Goal: Information Seeking & Learning: Find specific page/section

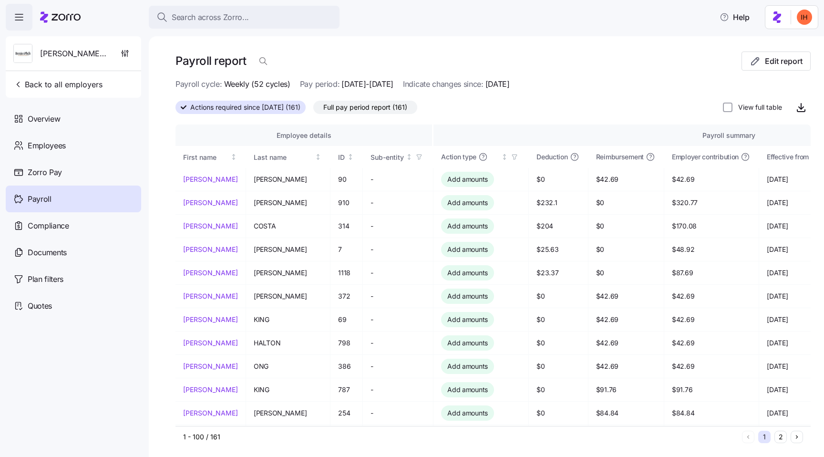
scroll to position [22, 0]
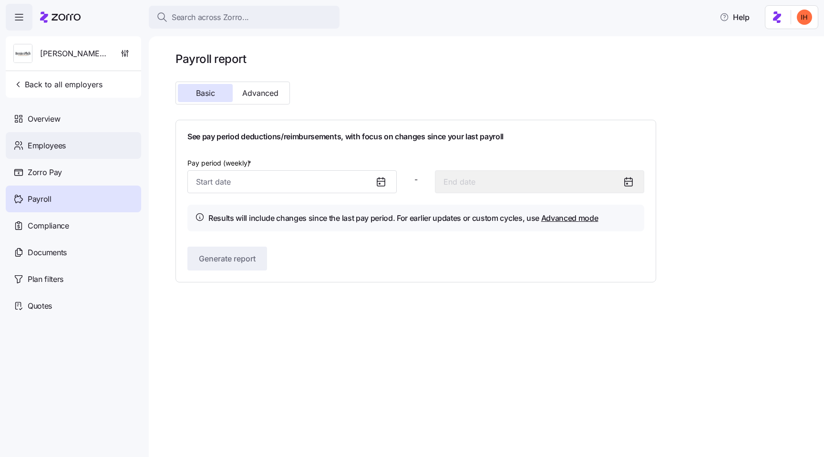
click at [79, 153] on div "Employees" at bounding box center [73, 145] width 135 height 27
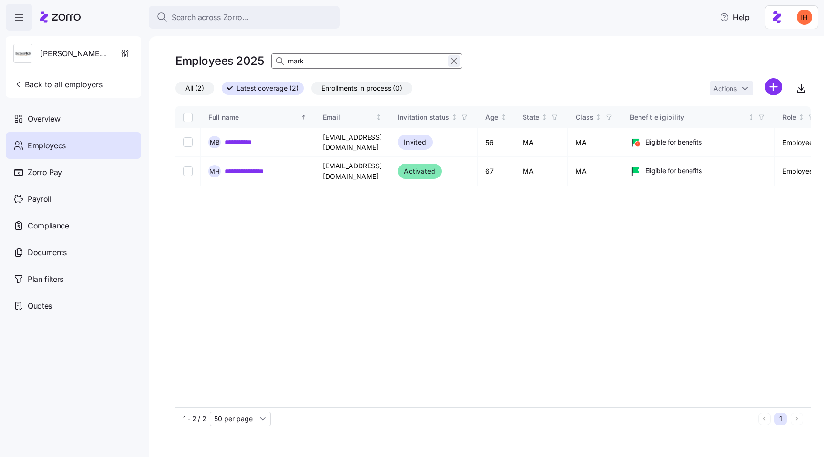
click at [453, 61] on icon "button" at bounding box center [454, 60] width 10 height 11
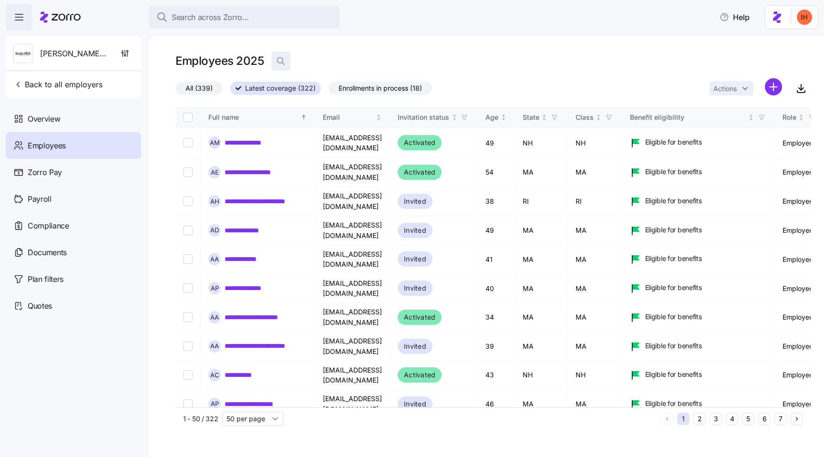
click at [285, 61] on span "button" at bounding box center [281, 61] width 18 height 18
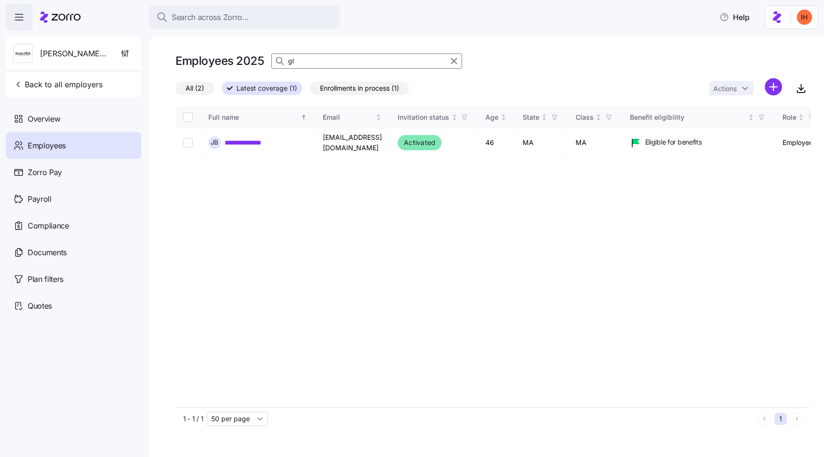
type input "g"
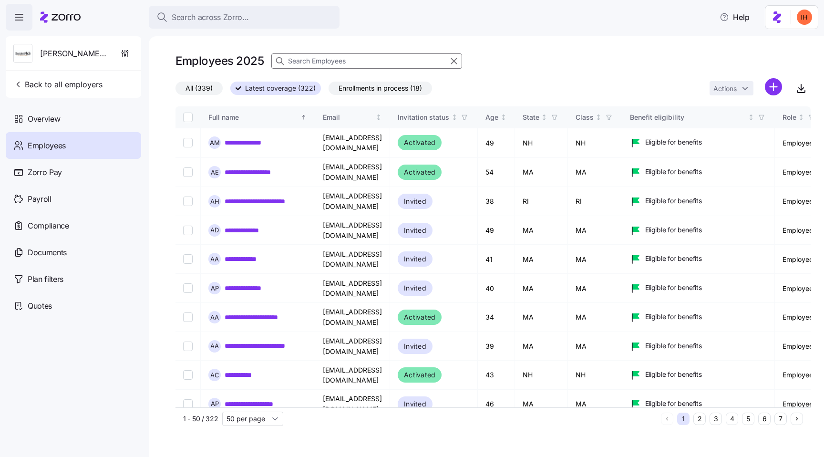
click at [207, 84] on span "All (339)" at bounding box center [198, 88] width 27 height 12
click at [175, 91] on input "All (339)" at bounding box center [175, 91] width 0 height 0
click at [303, 56] on input at bounding box center [366, 60] width 191 height 15
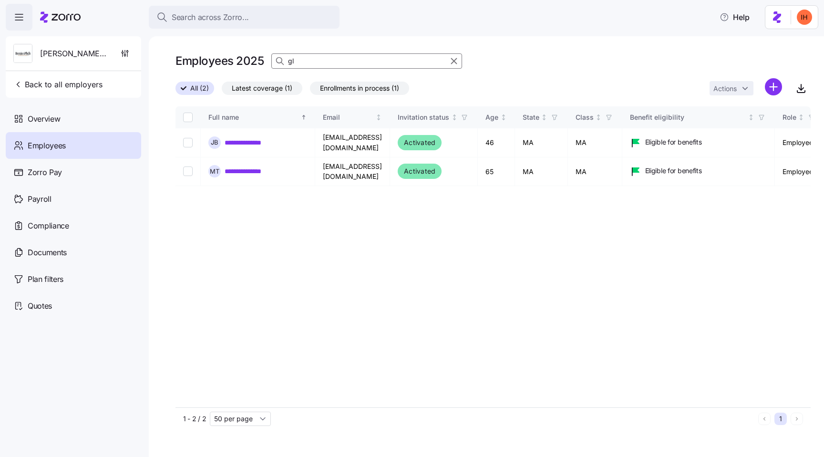
type input "g"
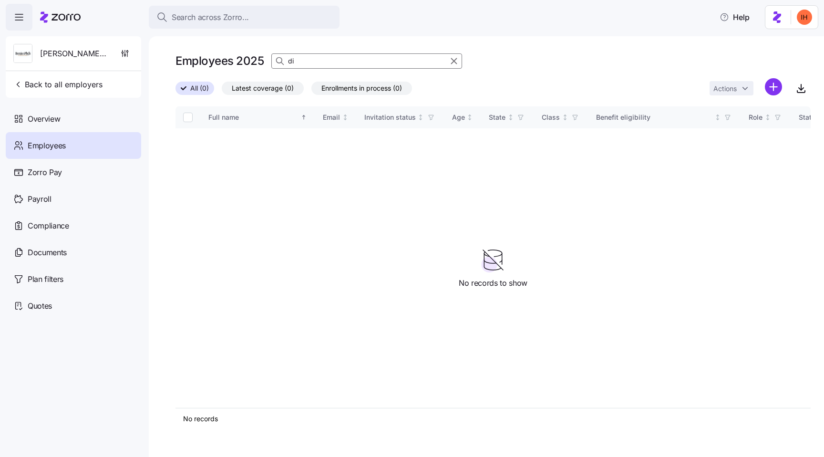
type input "d"
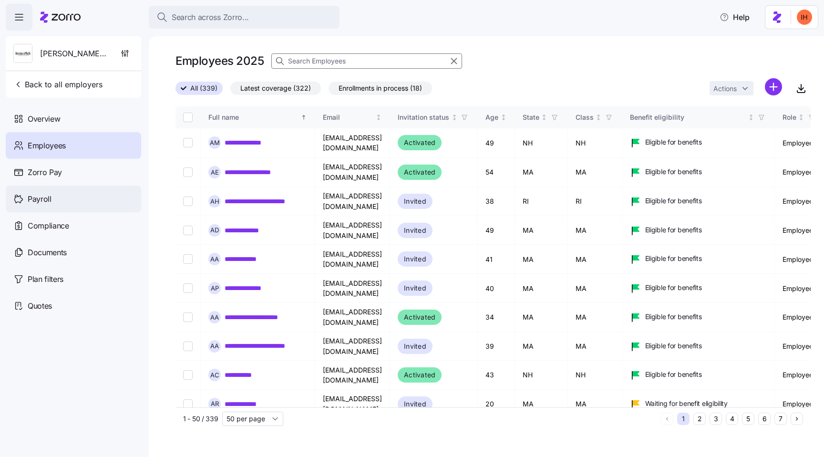
click at [64, 195] on div "Payroll" at bounding box center [73, 198] width 135 height 27
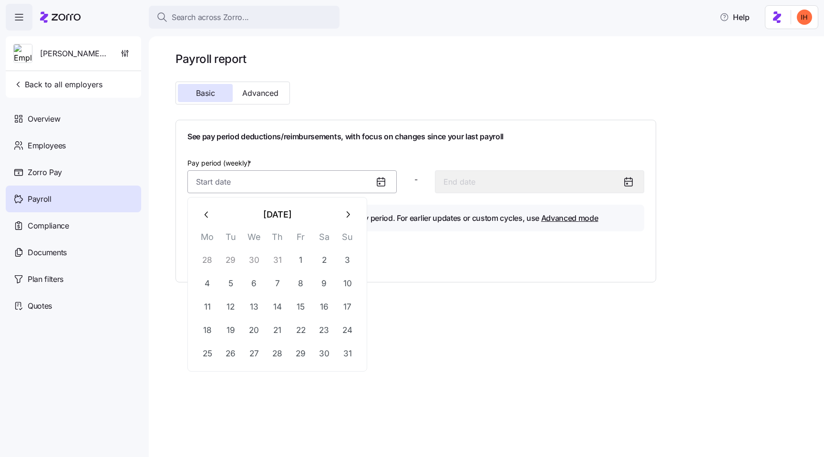
click at [272, 181] on input "Pay period (weekly) *" at bounding box center [291, 181] width 209 height 23
click at [206, 257] on button "28" at bounding box center [207, 260] width 23 height 23
type input "July 28, 2025"
type input "August 3, 2025"
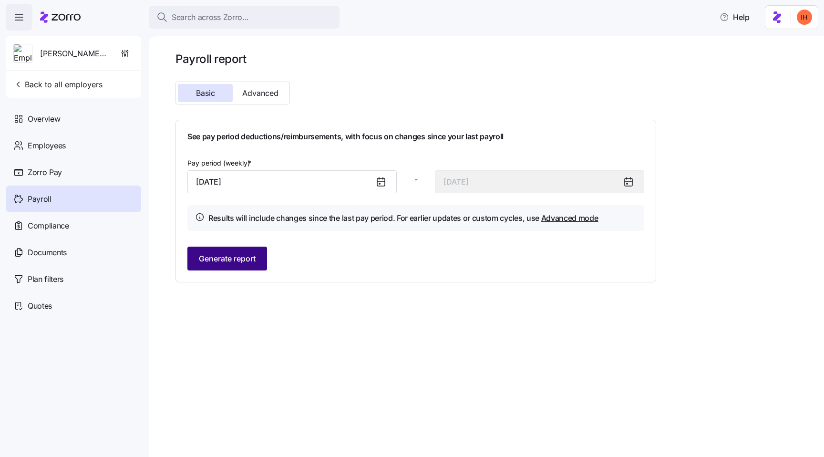
click at [239, 260] on span "Generate report" at bounding box center [227, 258] width 57 height 11
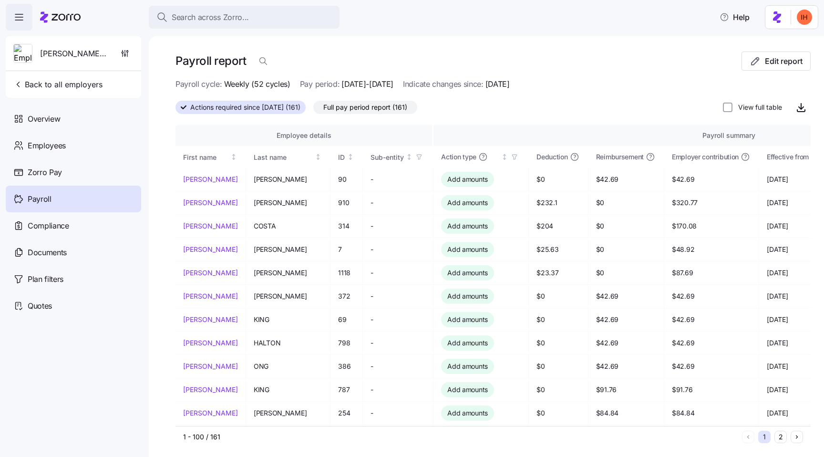
click at [366, 111] on span "Full pay period report (161)" at bounding box center [365, 107] width 84 height 12
click at [313, 110] on input "Full pay period report (161)" at bounding box center [313, 110] width 0 height 0
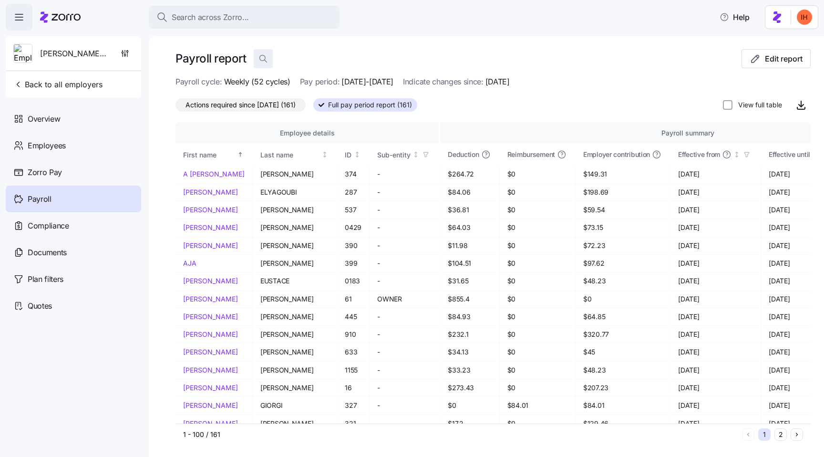
click at [259, 60] on icon "button" at bounding box center [263, 59] width 10 height 10
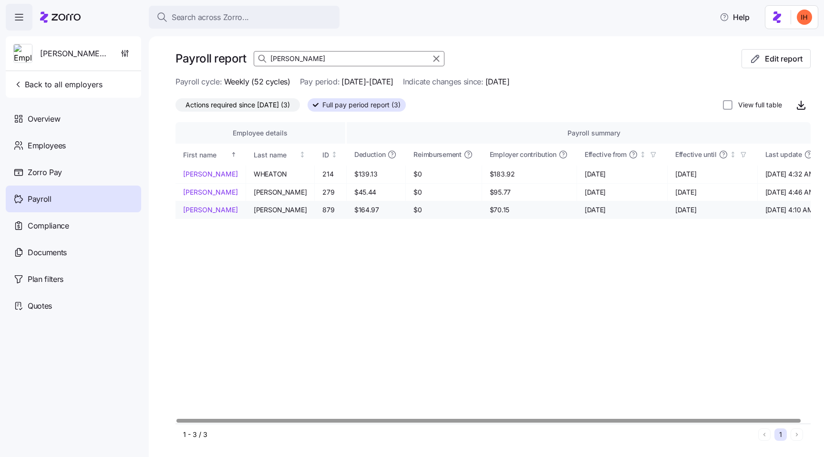
click at [489, 212] on span "$70.15" at bounding box center [528, 210] width 79 height 10
click at [489, 208] on span "$70.15" at bounding box center [528, 210] width 79 height 10
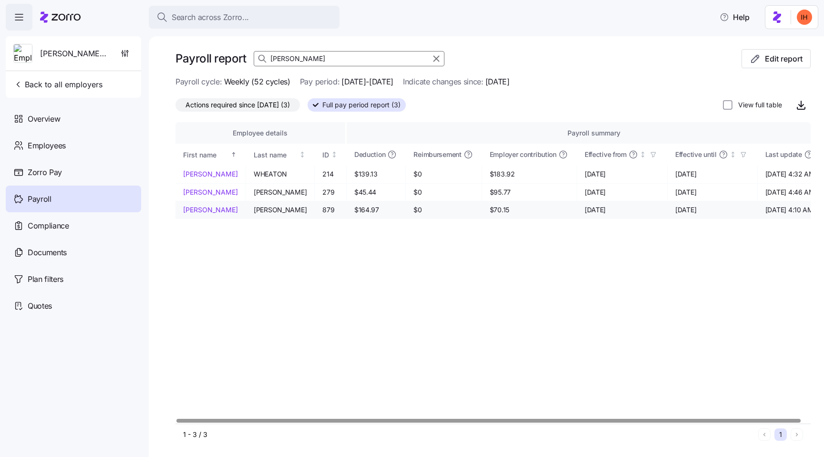
click at [489, 208] on span "$70.15" at bounding box center [528, 210] width 79 height 10
click at [281, 56] on input "james" at bounding box center [349, 58] width 191 height 15
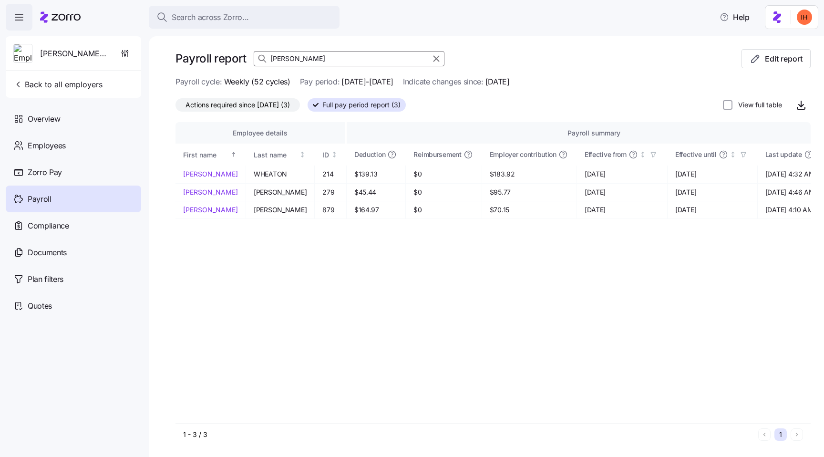
paste input "Damaris Sosa"
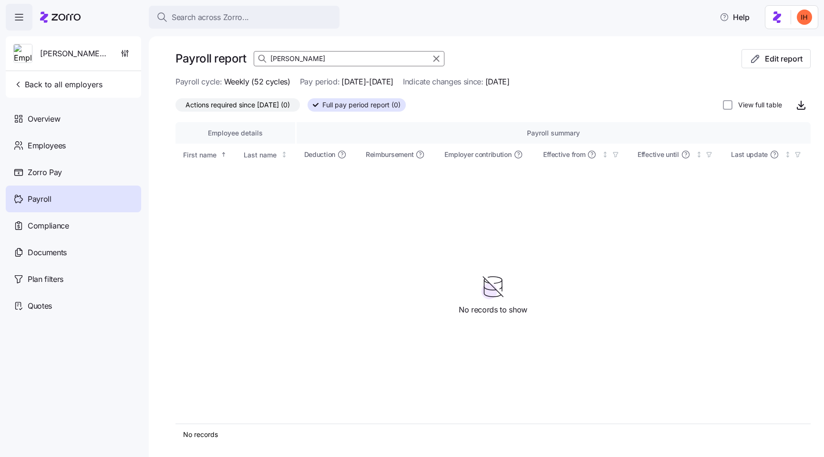
type input "Damaris Sosa"
click at [492, 58] on div "Payroll report Damaris Sosa Edit report" at bounding box center [492, 62] width 635 height 27
click at [483, 84] on span "Indicate changes since:" at bounding box center [443, 82] width 81 height 12
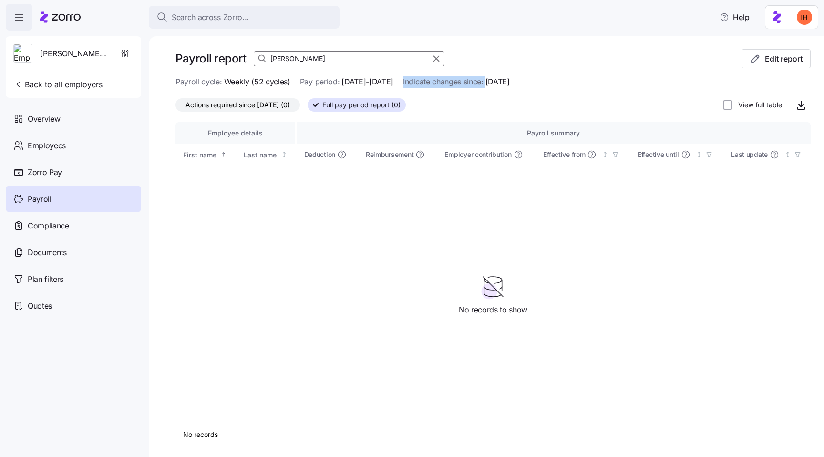
click at [359, 84] on span "07/28/2025-08/03/2025" at bounding box center [367, 82] width 52 height 12
click at [248, 82] on span "Weekly (52 cycles)" at bounding box center [257, 82] width 66 height 12
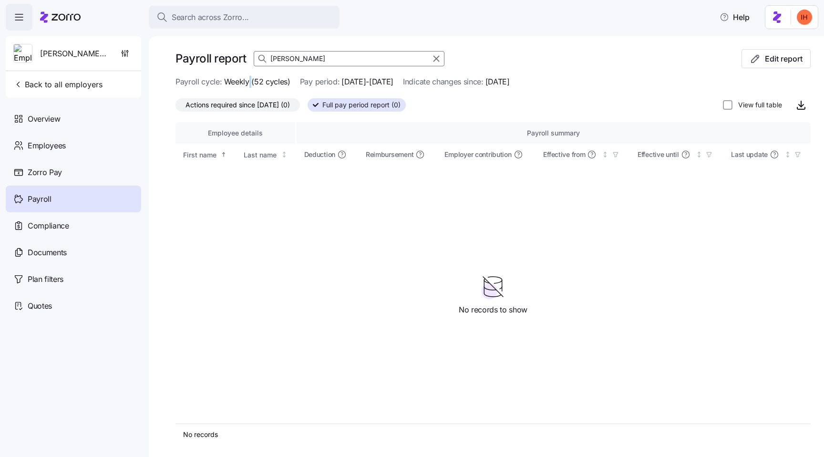
click at [248, 82] on span "Weekly (52 cycles)" at bounding box center [257, 82] width 66 height 12
click at [212, 82] on span "Payroll cycle:" at bounding box center [198, 82] width 47 height 12
click at [243, 82] on span "Weekly (52 cycles)" at bounding box center [257, 82] width 66 height 12
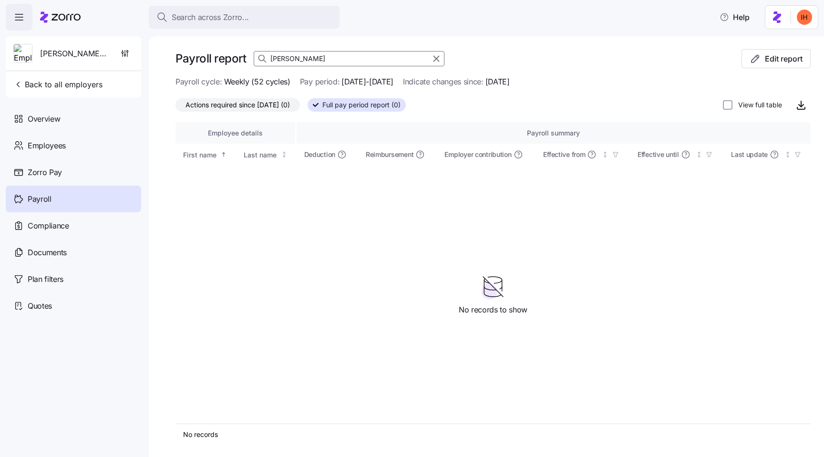
click at [243, 82] on span "Weekly (52 cycles)" at bounding box center [257, 82] width 66 height 12
click at [336, 81] on span "Pay period:" at bounding box center [320, 82] width 40 height 12
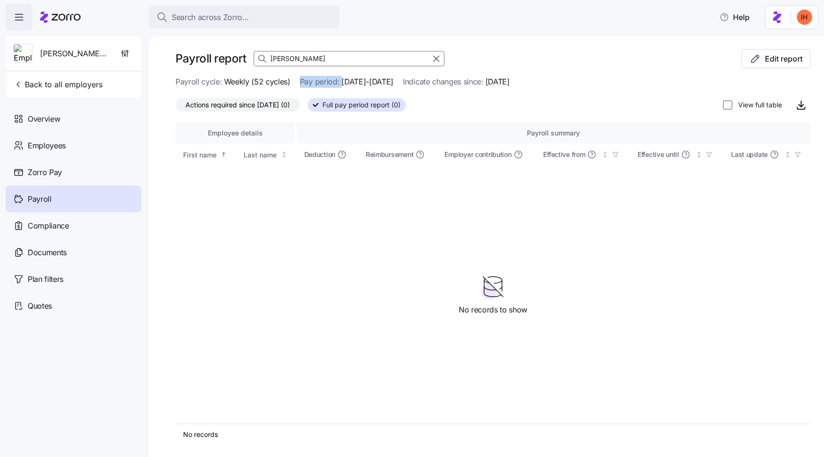
click at [370, 82] on span "07/28/2025-08/03/2025" at bounding box center [367, 82] width 52 height 12
click at [86, 145] on div "Employees" at bounding box center [73, 145] width 135 height 27
click at [315, 61] on input "Damaris Sosa" at bounding box center [349, 58] width 191 height 15
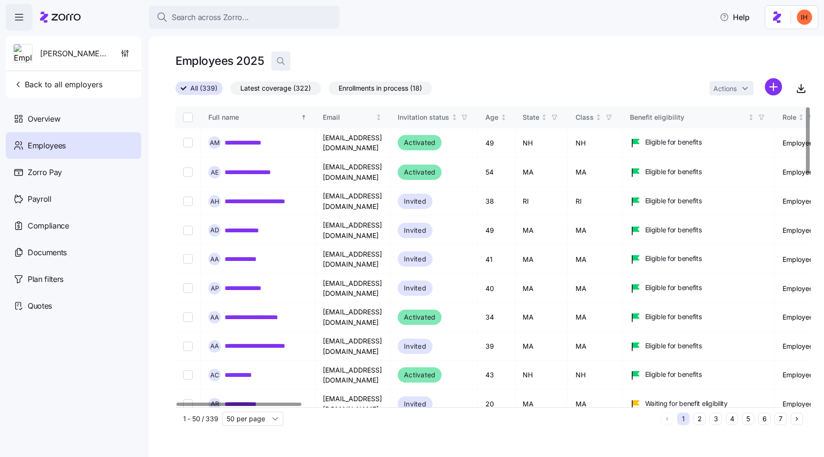
click at [276, 61] on icon "button" at bounding box center [281, 61] width 10 height 10
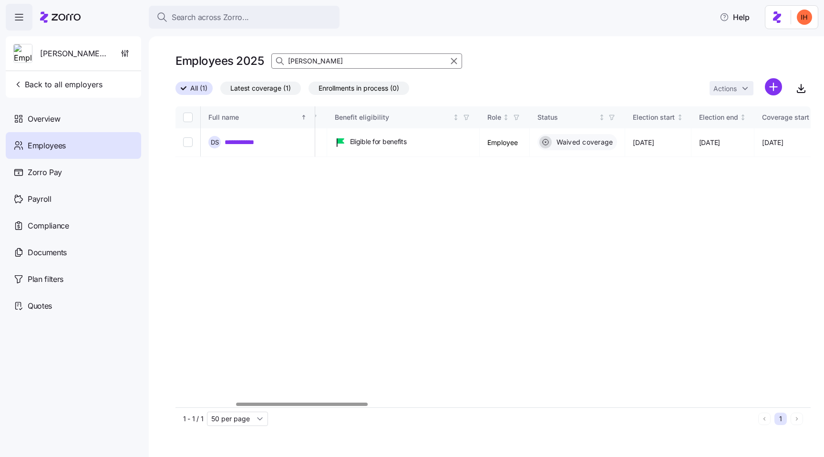
scroll to position [0, 272]
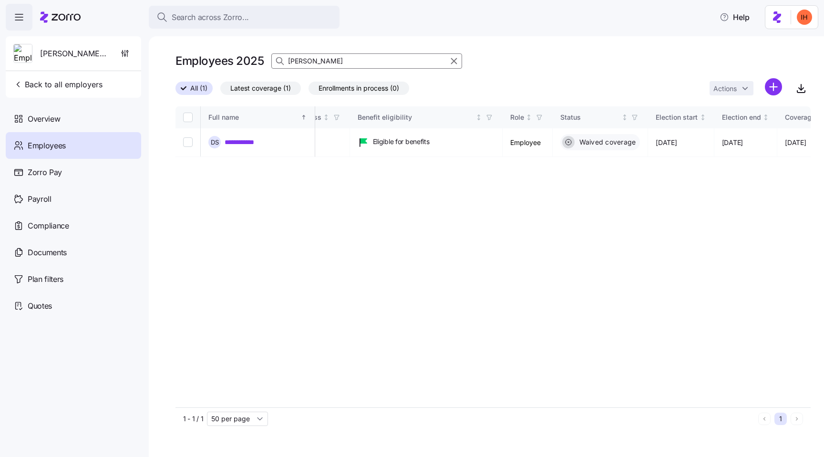
type input "Damaris Sosa"
click at [258, 141] on link "**********" at bounding box center [249, 142] width 51 height 10
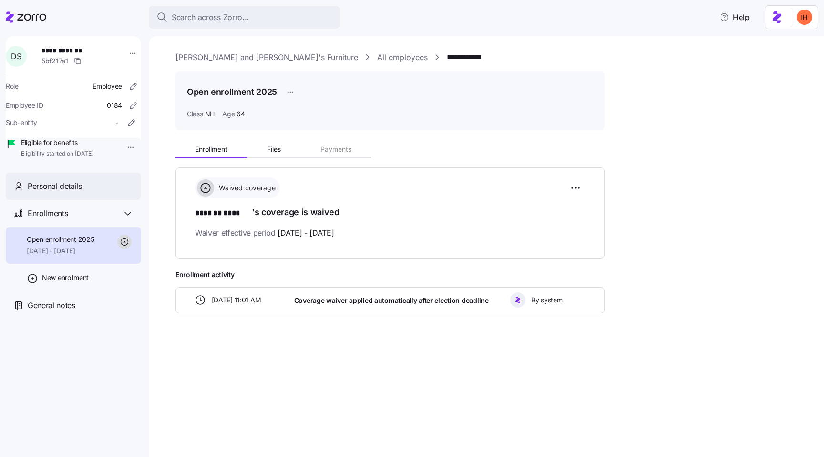
click at [70, 192] on span "Personal details" at bounding box center [55, 186] width 54 height 12
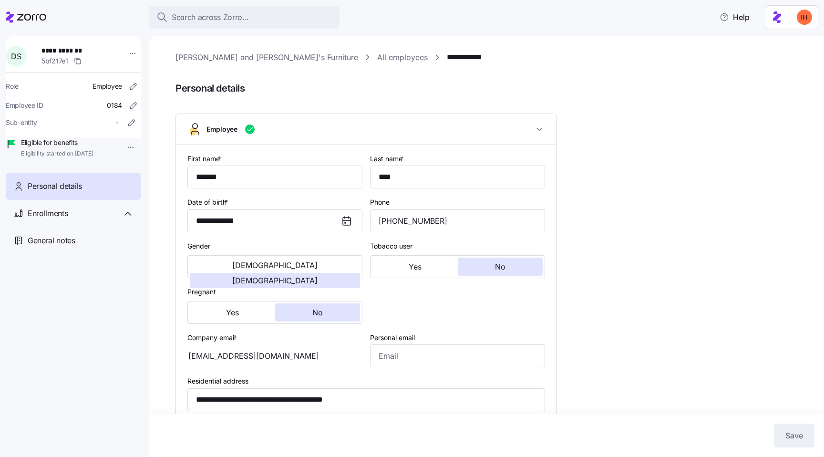
type input "NH"
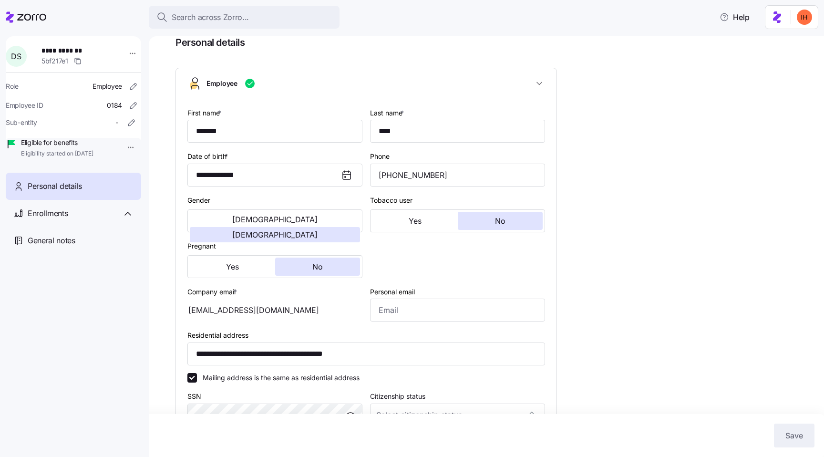
scroll to position [55, 0]
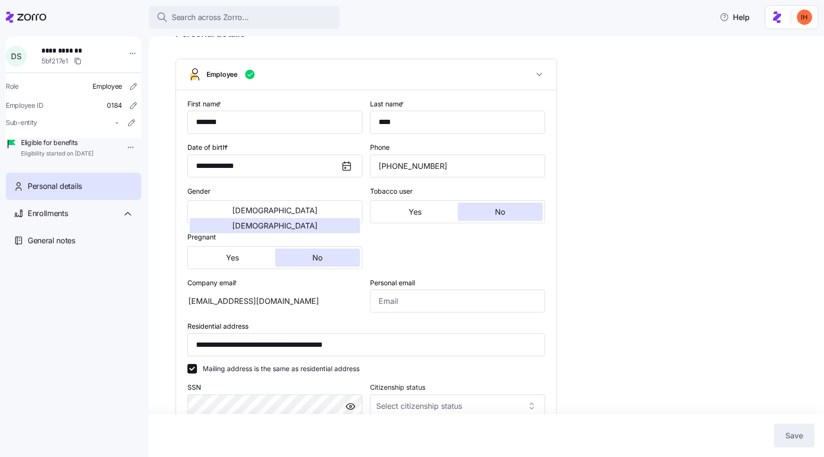
click at [249, 302] on div "lizquinn83@gmail.com" at bounding box center [274, 300] width 175 height 23
click at [221, 304] on div "lizquinn83@gmail.com" at bounding box center [274, 300] width 175 height 23
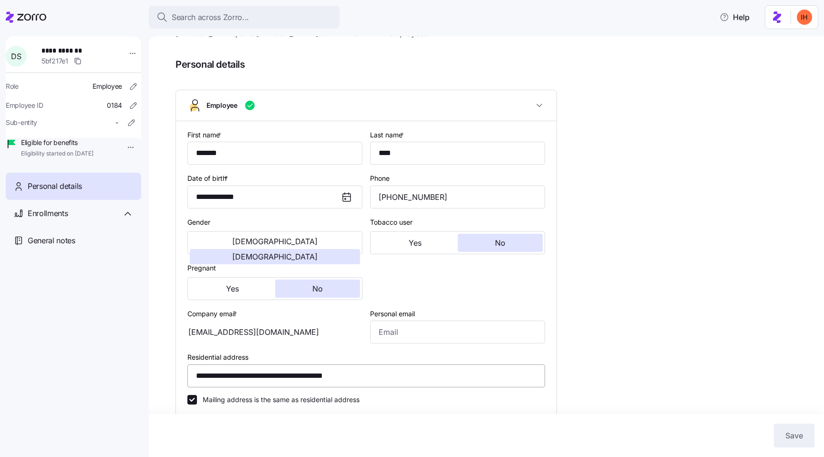
scroll to position [0, 0]
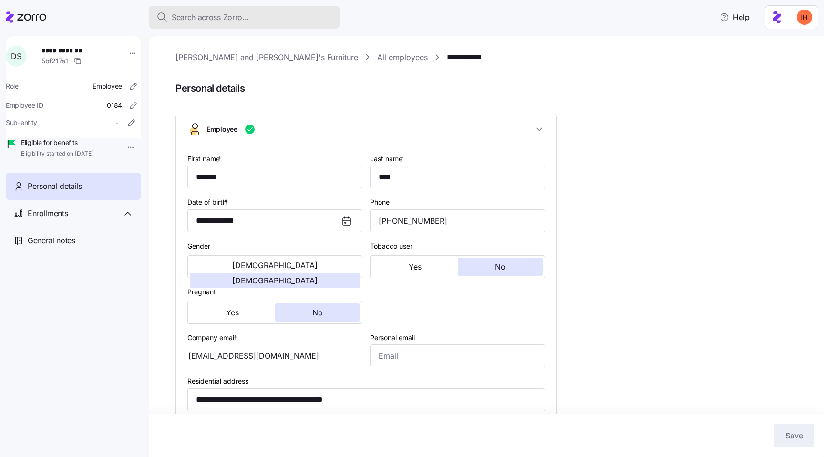
click at [237, 12] on span "Search across Zorro..." at bounding box center [210, 17] width 77 height 12
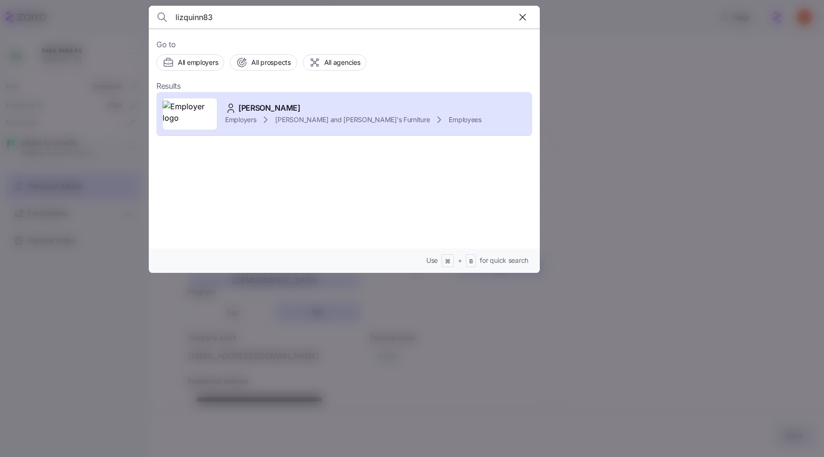
type input "lizquinn83"
click at [377, 313] on div at bounding box center [412, 228] width 824 height 457
